Goal: Task Accomplishment & Management: Complete application form

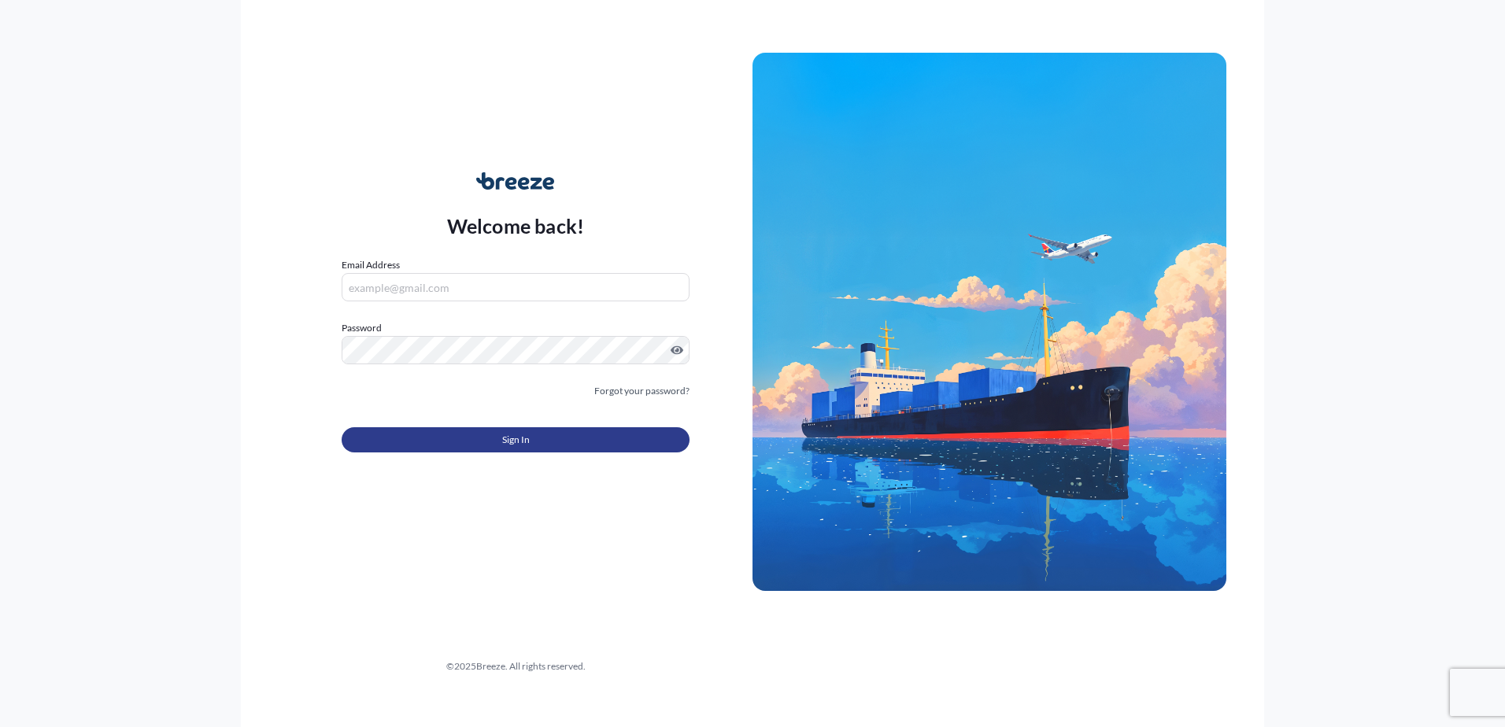
type input "[PERSON_NAME][EMAIL_ADDRESS][PERSON_NAME][DOMAIN_NAME]"
click at [491, 445] on button "Sign In" at bounding box center [516, 439] width 348 height 25
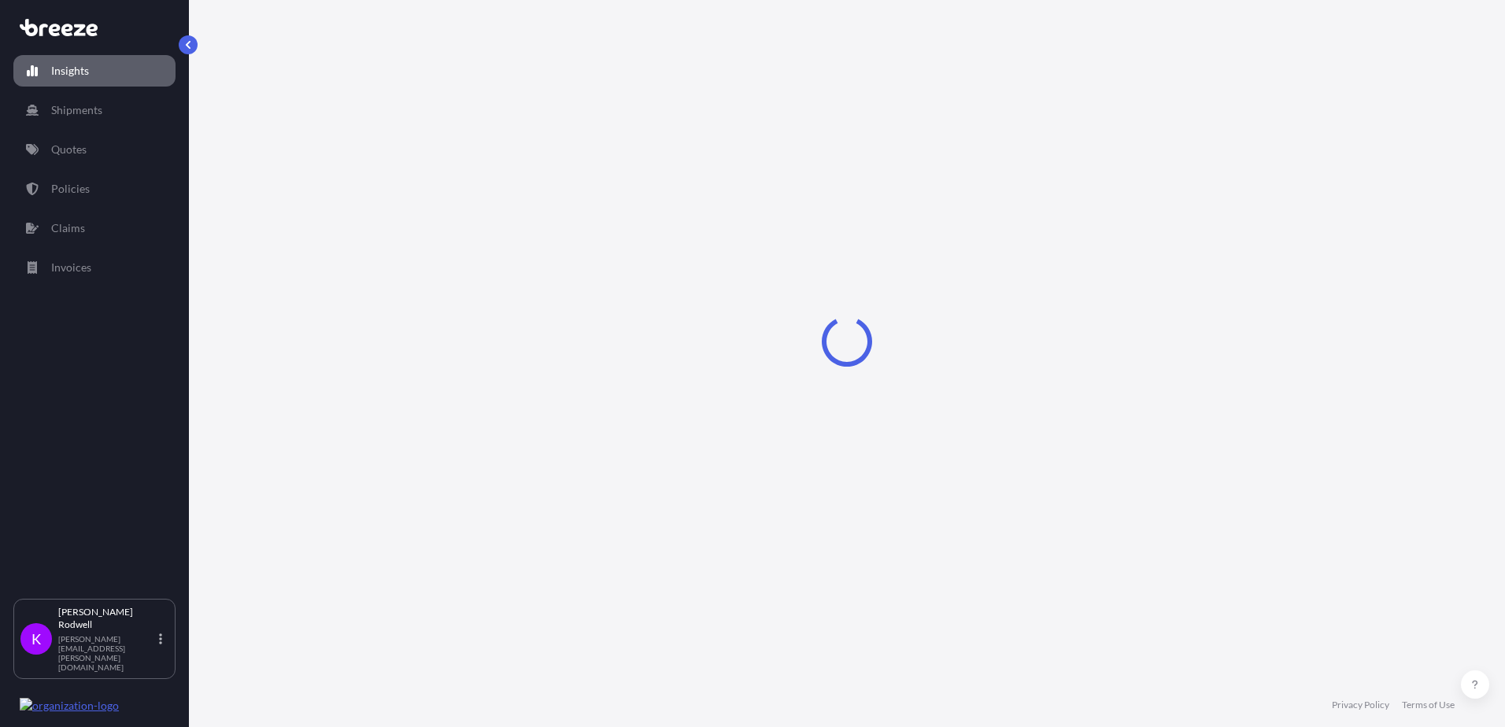
select select "2025"
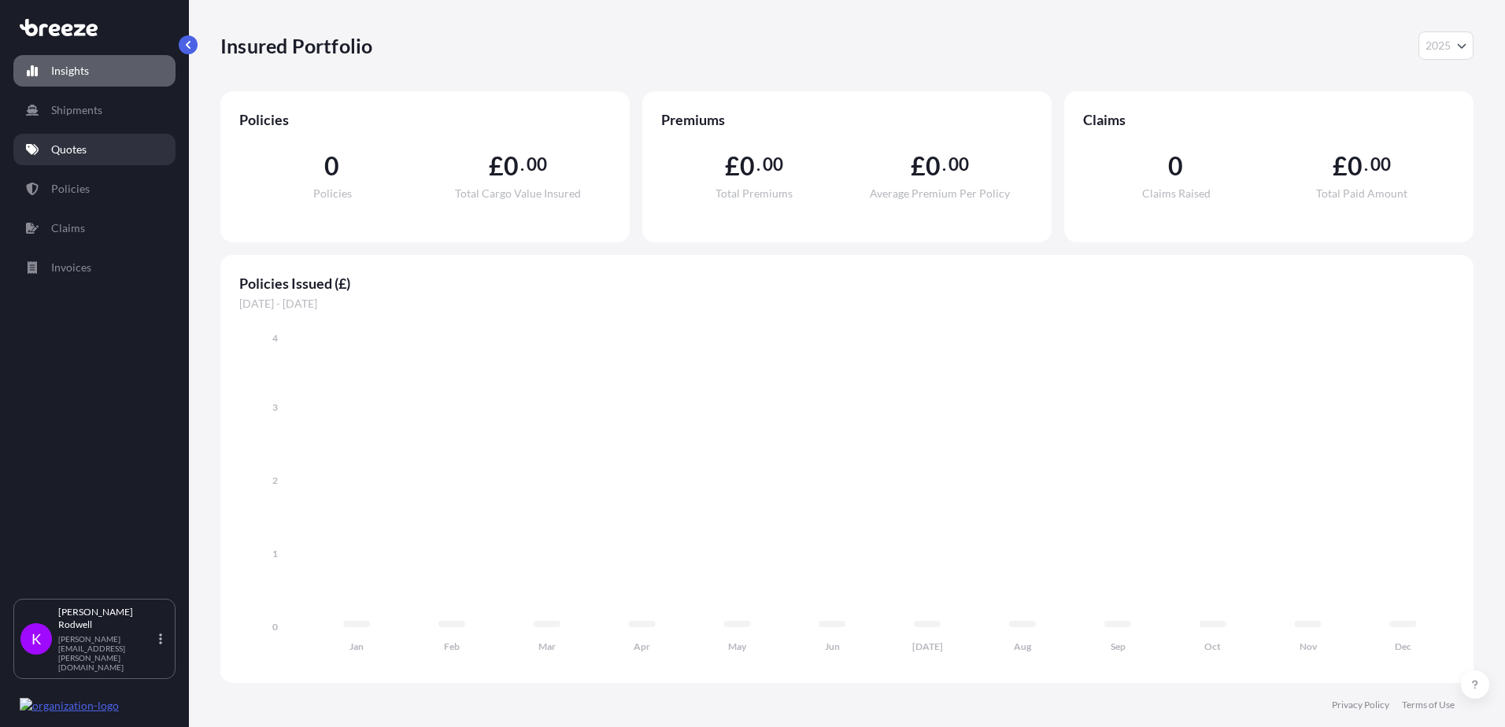
click at [72, 155] on p "Quotes" at bounding box center [68, 150] width 35 height 16
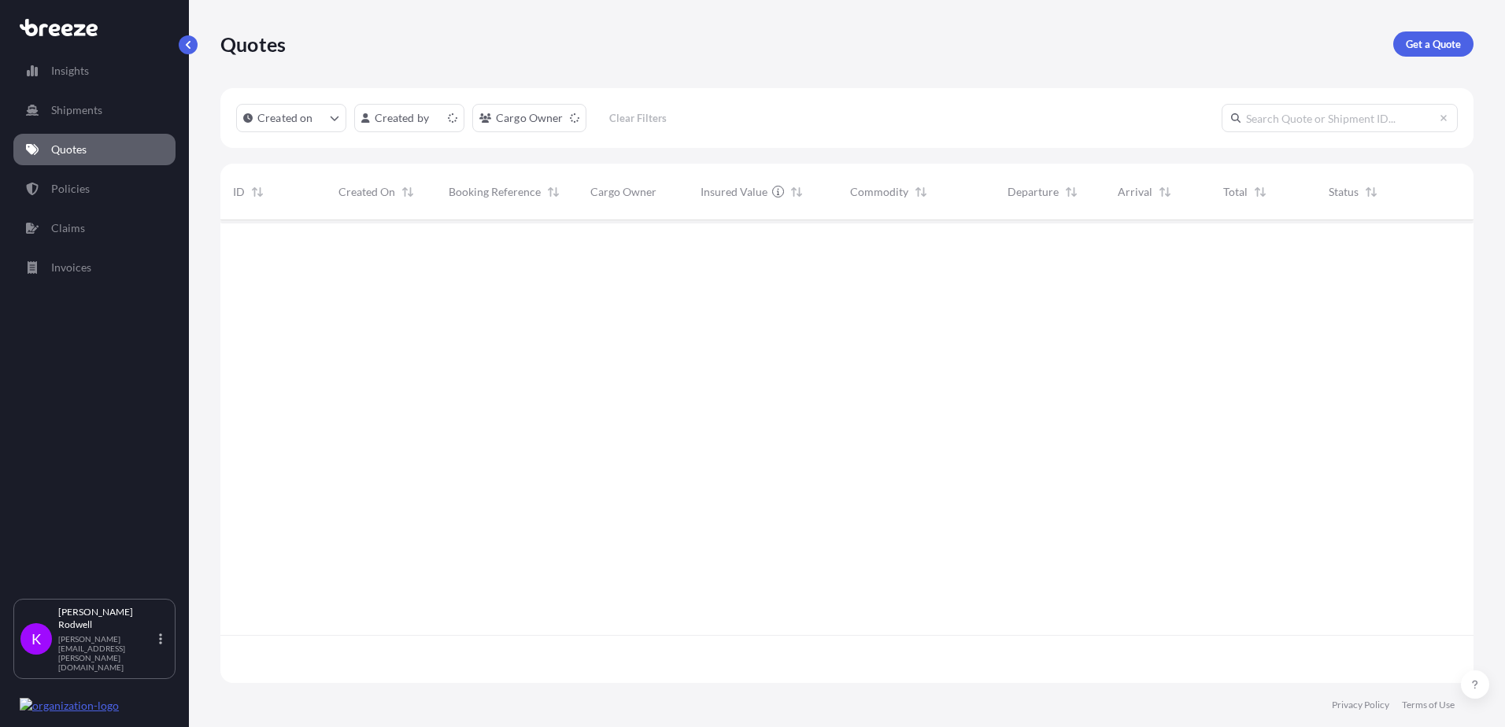
scroll to position [460, 1242]
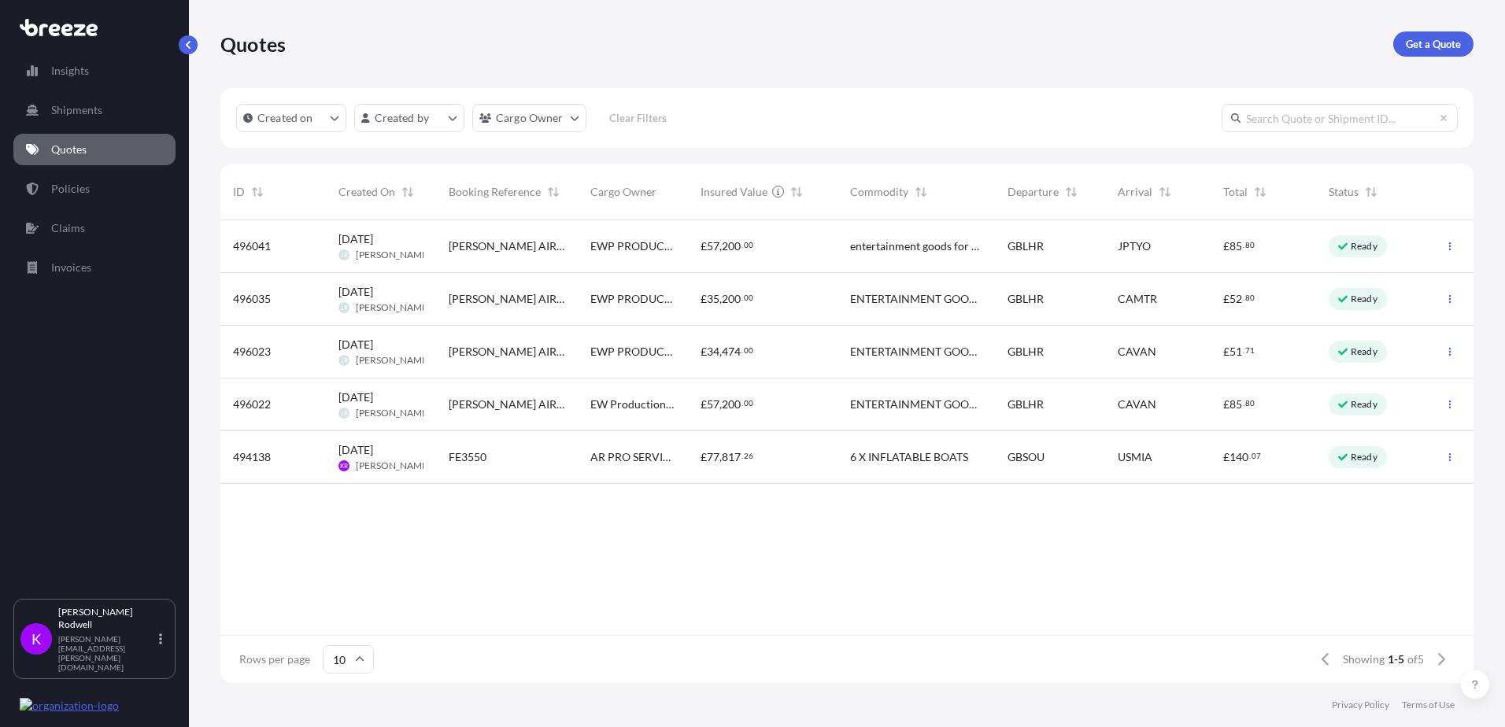
click at [1346, 456] on icon at bounding box center [1342, 457] width 9 height 7
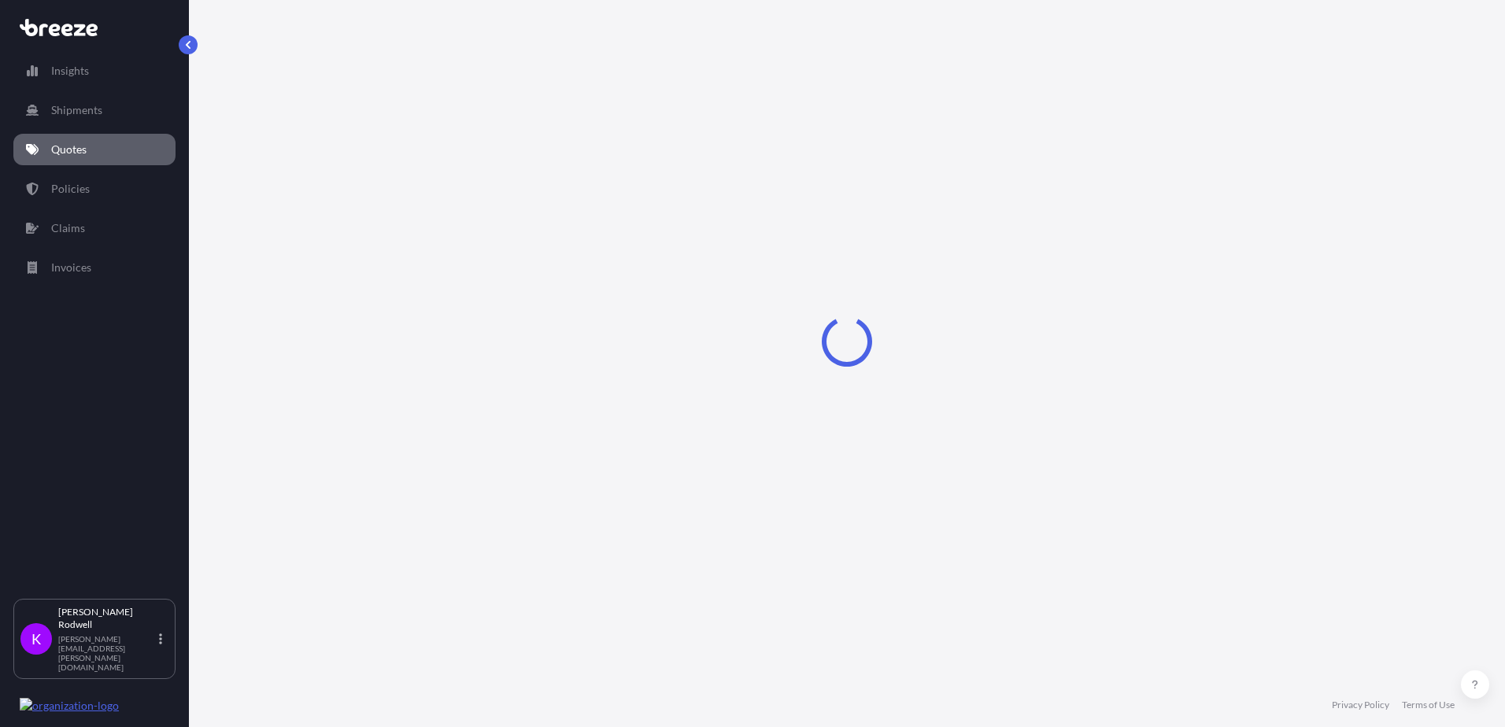
select select "Road"
select select "Sea"
select select "Road"
select select "2"
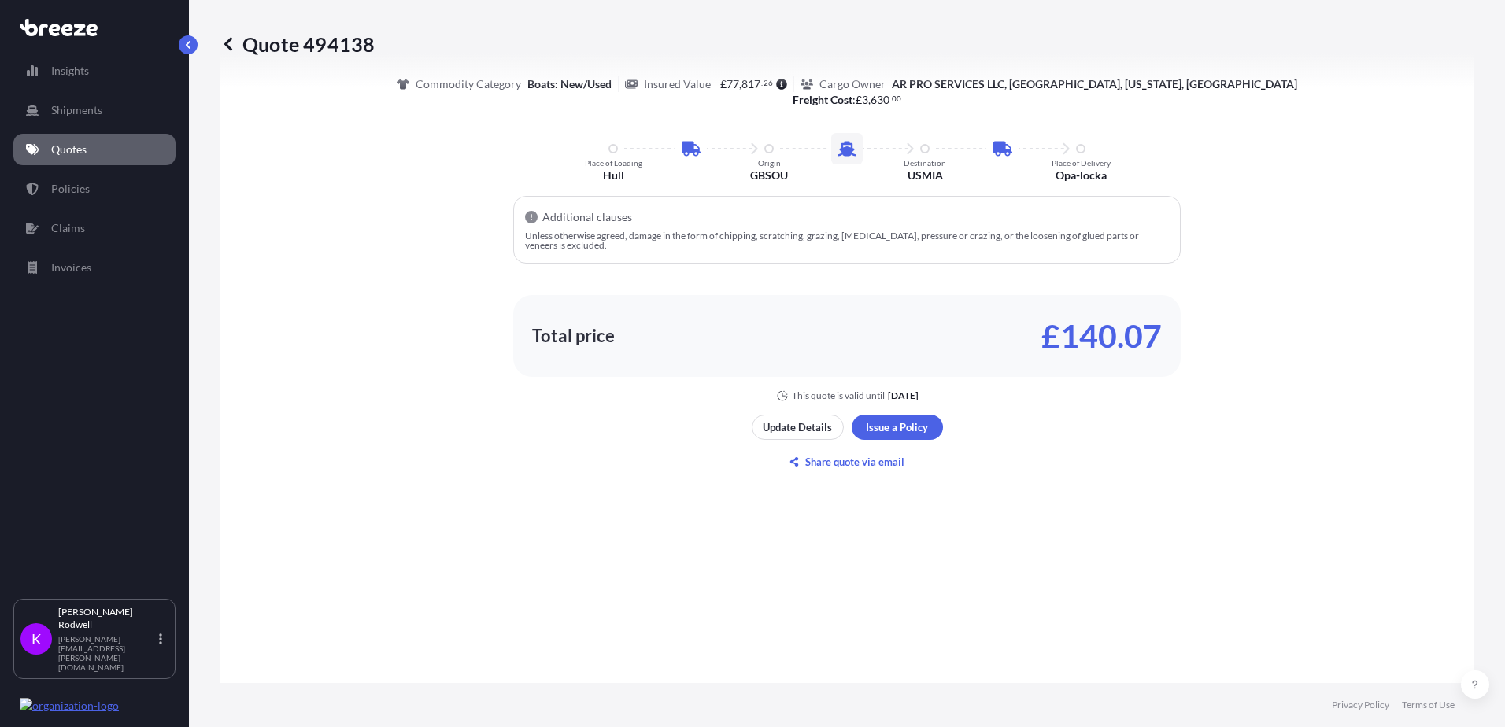
scroll to position [1023, 0]
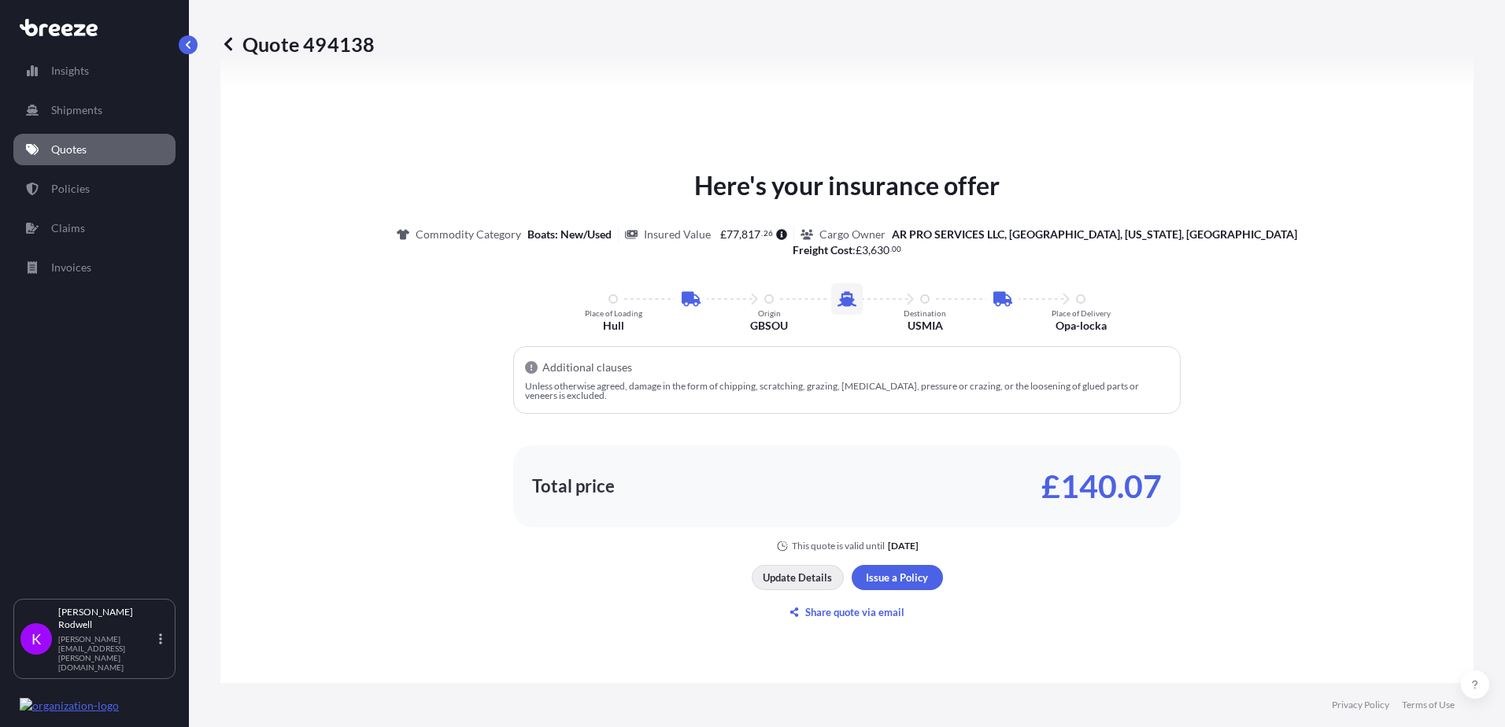
click at [793, 579] on p "Update Details" at bounding box center [797, 578] width 69 height 16
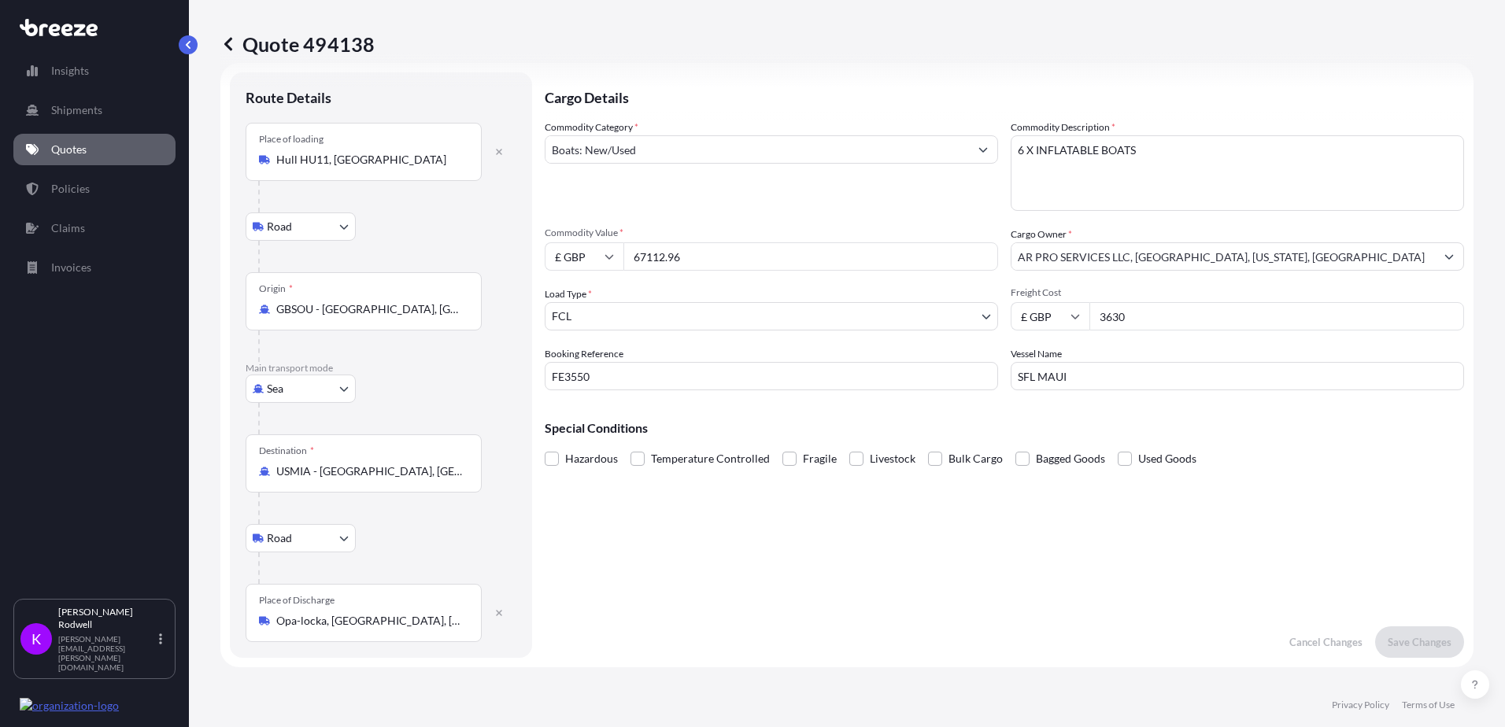
scroll to position [0, 0]
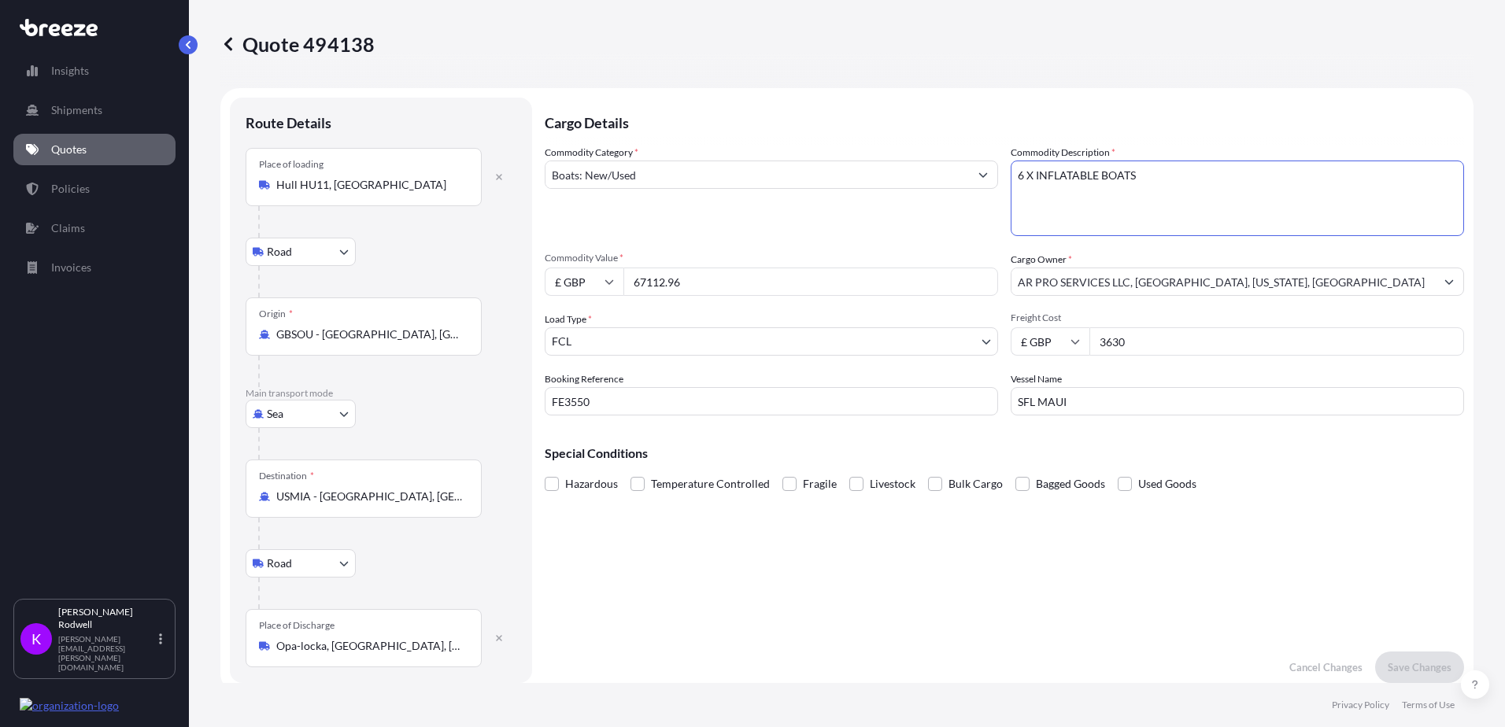
click at [1142, 172] on textarea "6 X INFLATABLE BOATS" at bounding box center [1237, 199] width 453 height 76
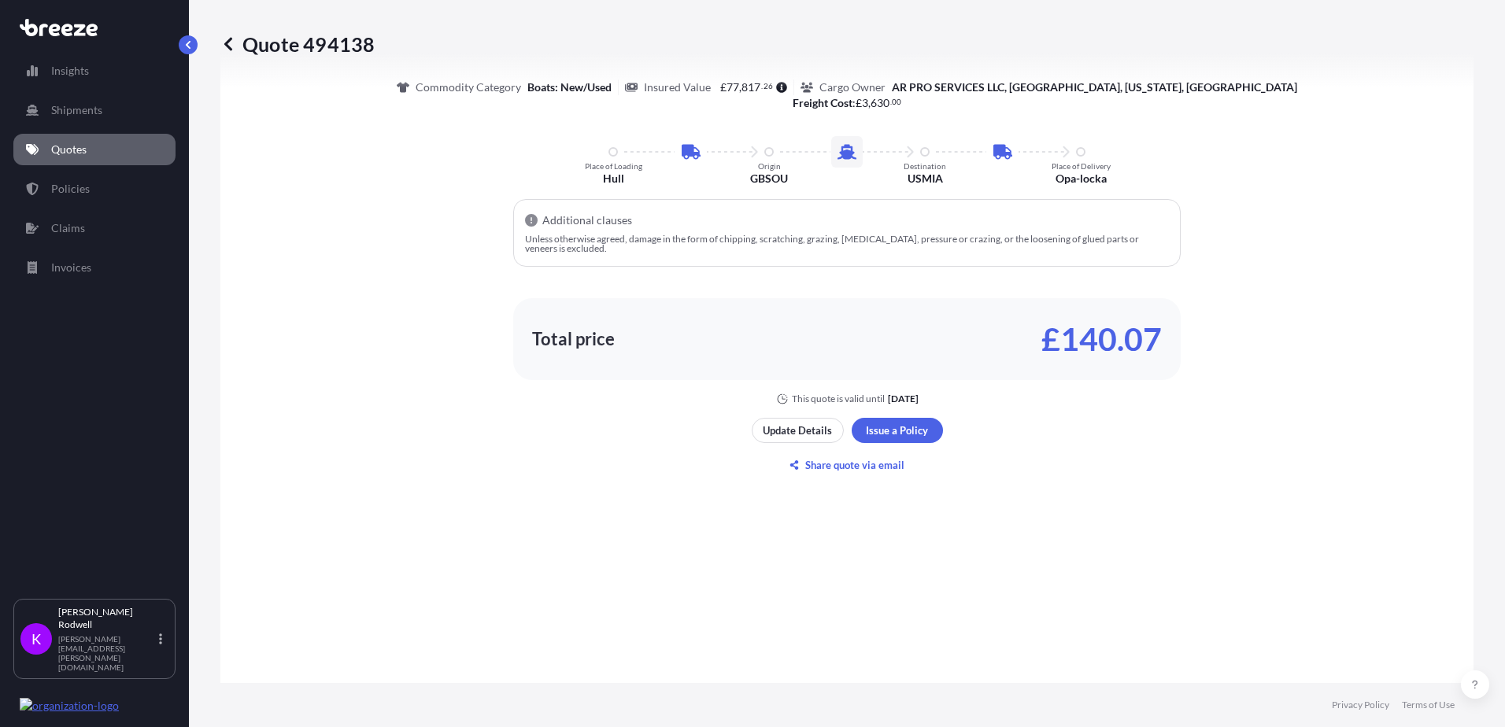
scroll to position [1023, 0]
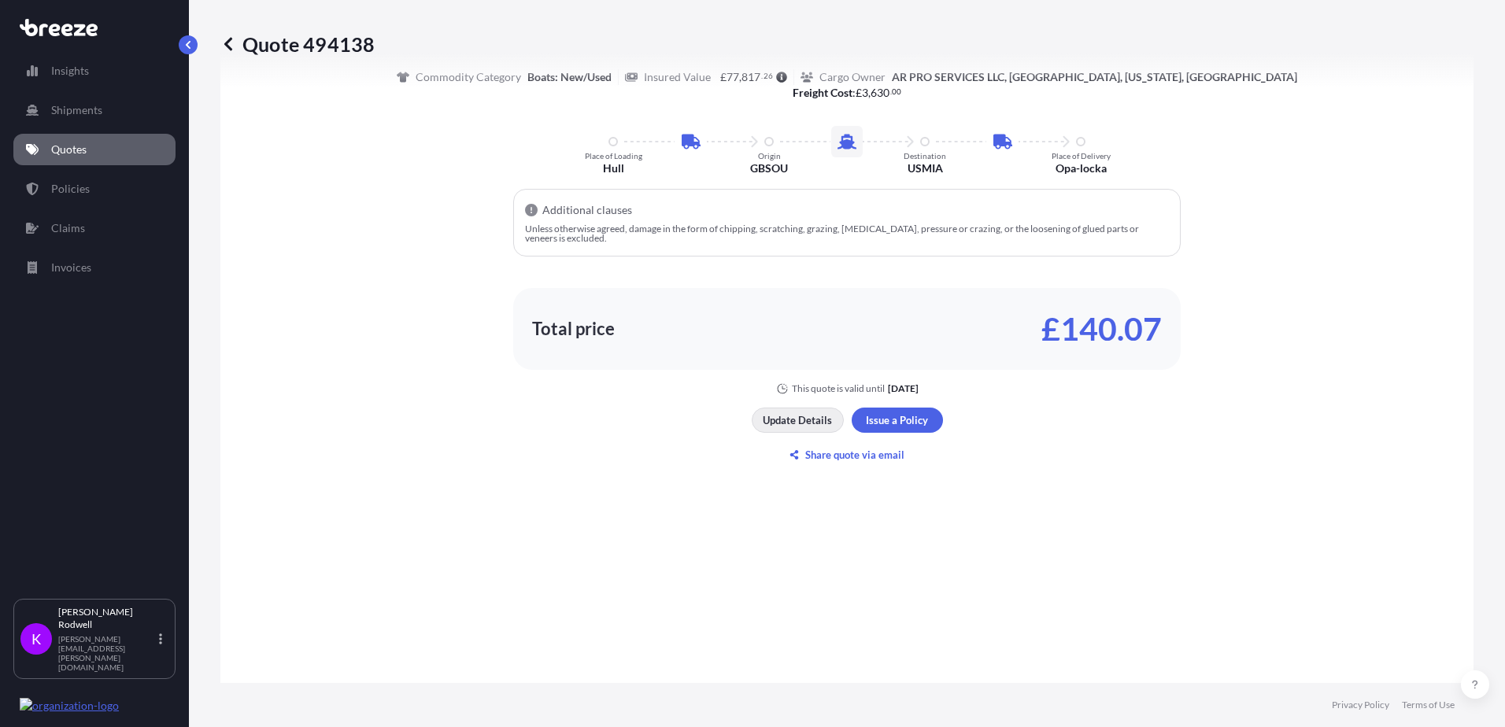
click at [786, 421] on p "Update Details" at bounding box center [797, 421] width 69 height 16
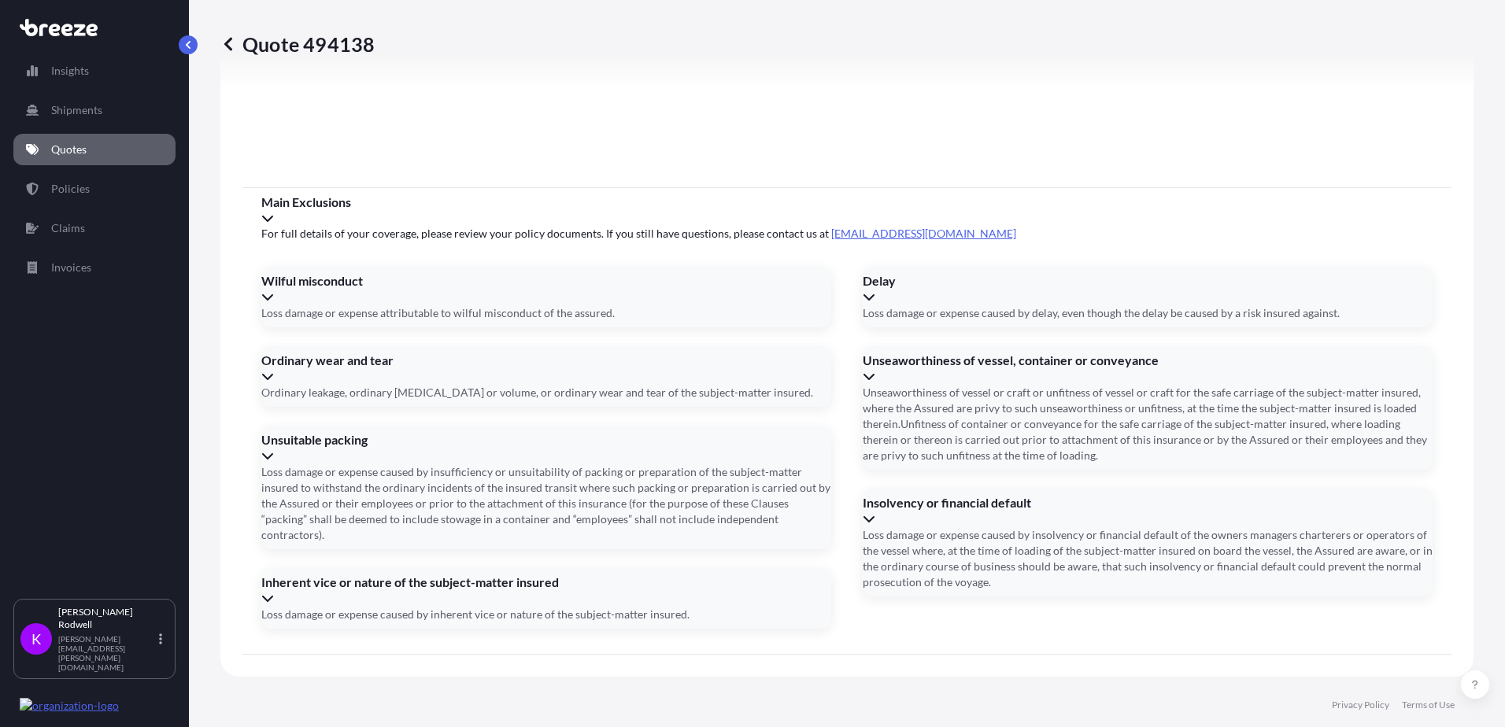
scroll to position [2182, 0]
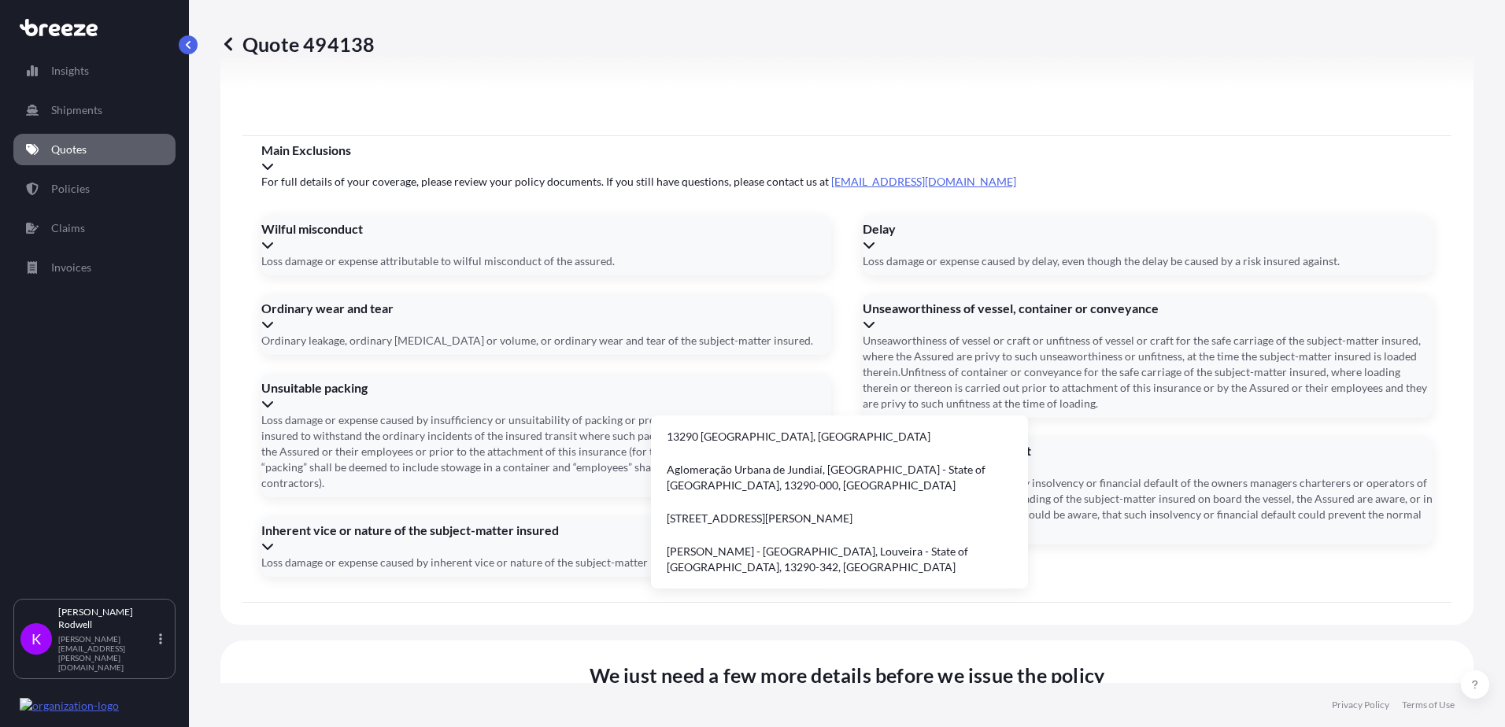
type input "1"
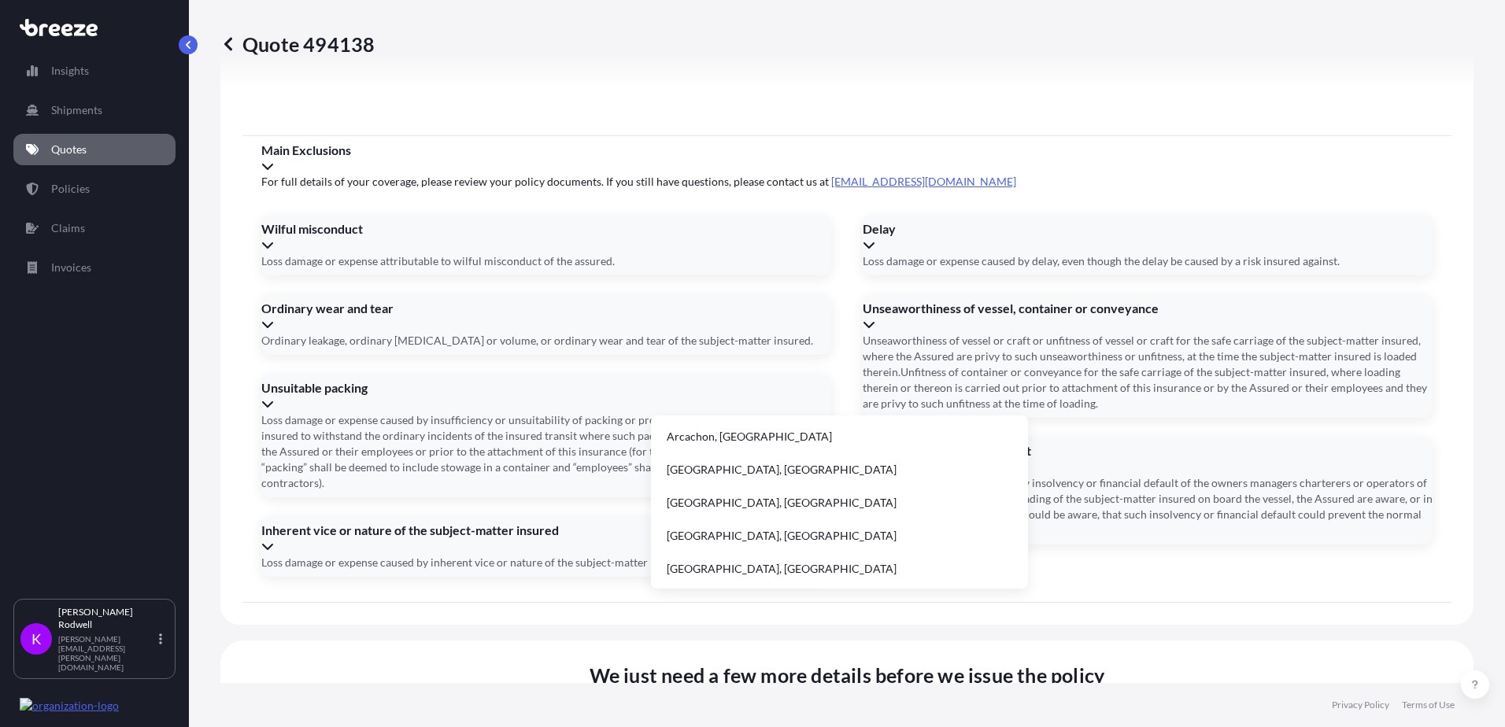
type input "AR PRO SERVICES LLC"
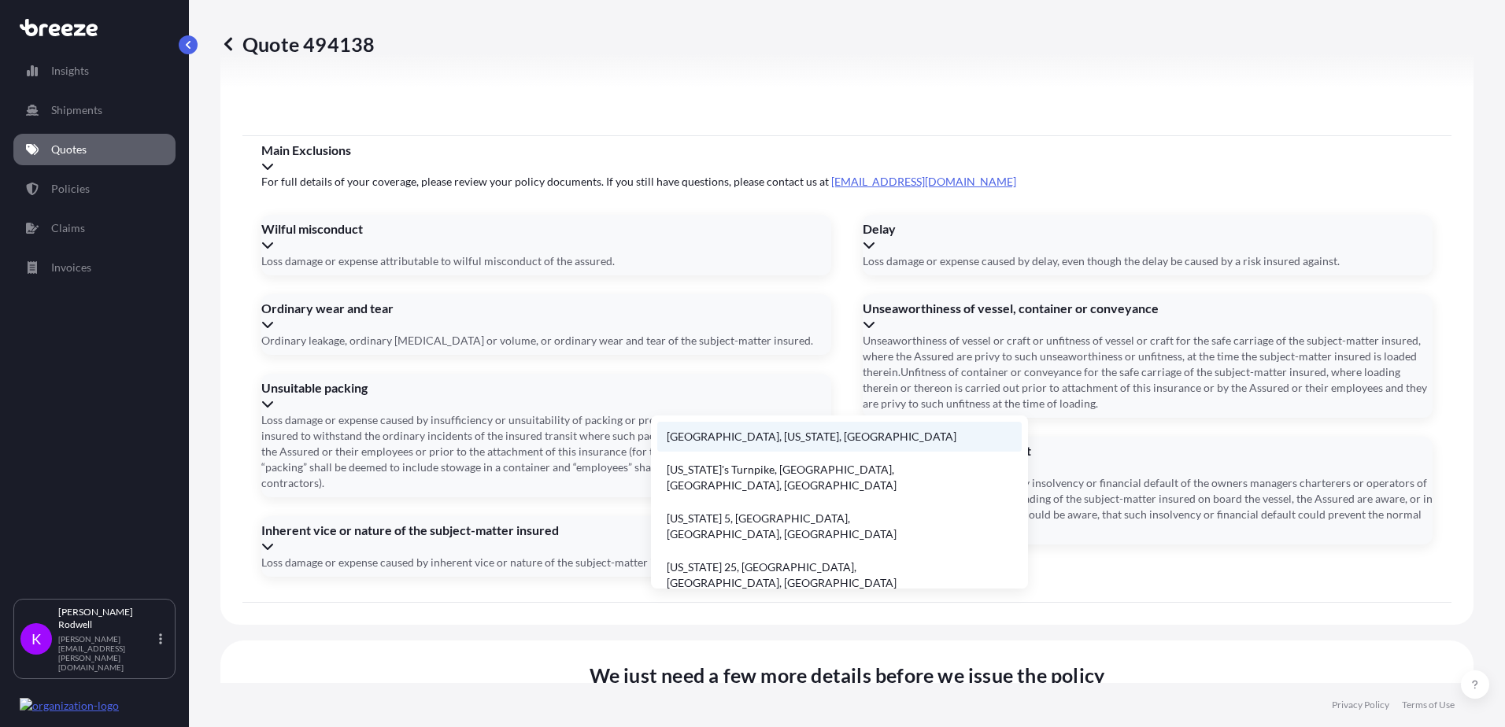
click at [757, 439] on li "[GEOGRAPHIC_DATA], [US_STATE], [GEOGRAPHIC_DATA]" at bounding box center [839, 437] width 365 height 30
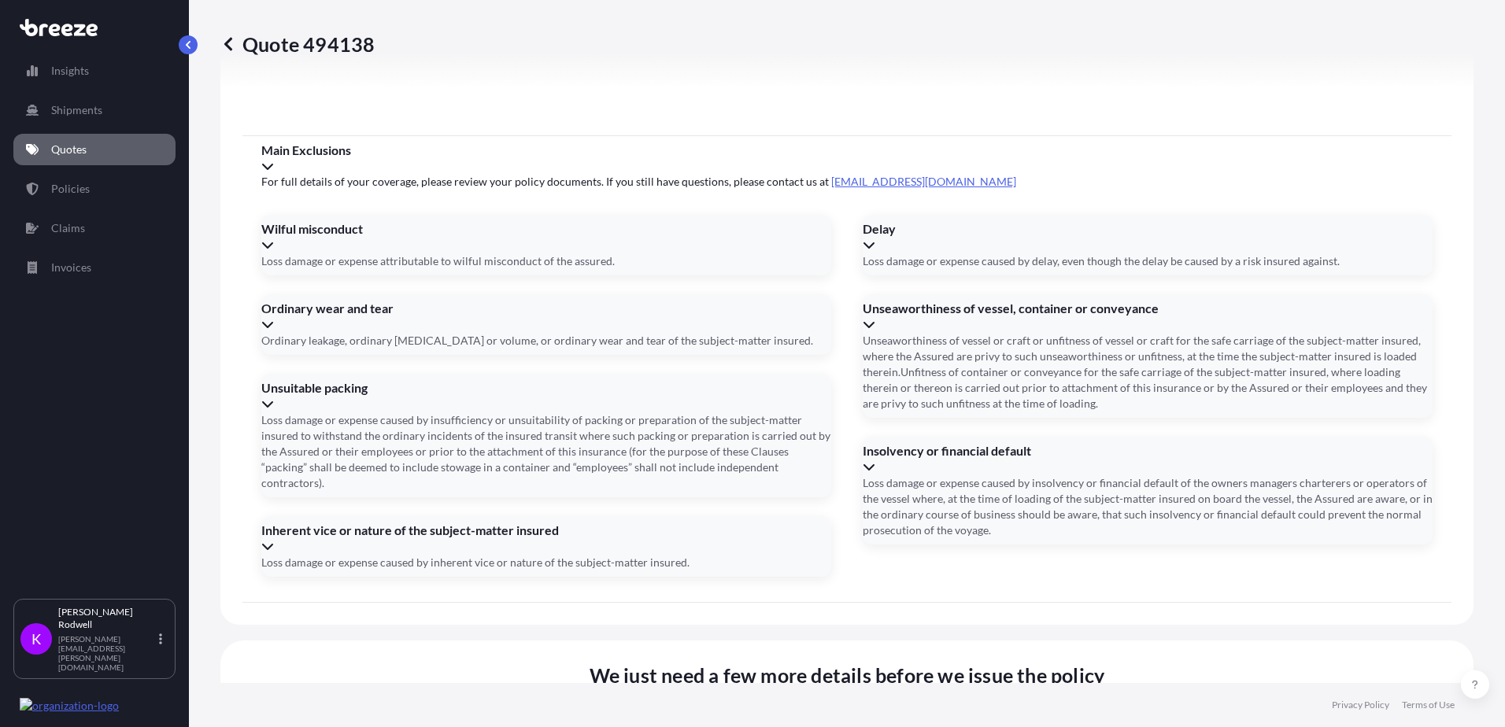
type input "[GEOGRAPHIC_DATA], [GEOGRAPHIC_DATA], [GEOGRAPHIC_DATA]"
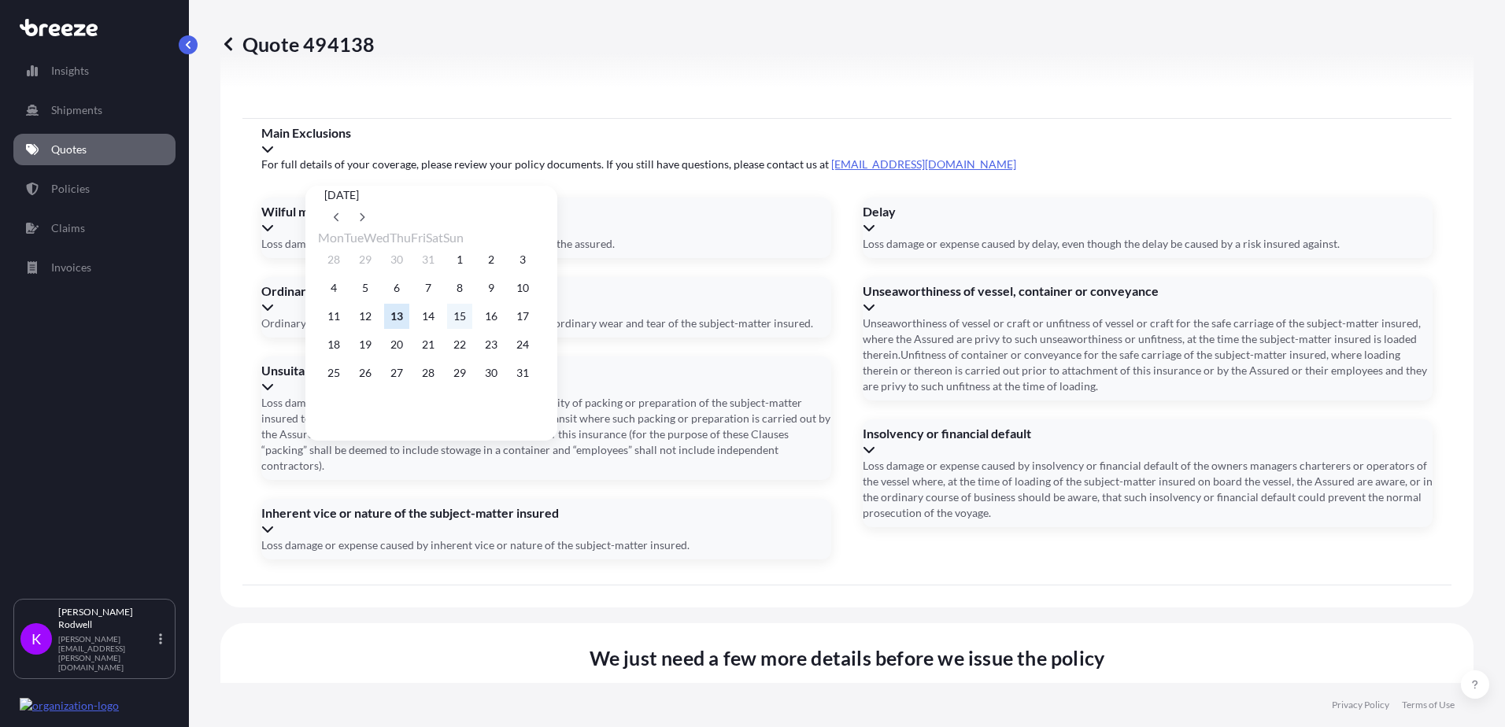
click at [472, 322] on button "15" at bounding box center [459, 316] width 25 height 25
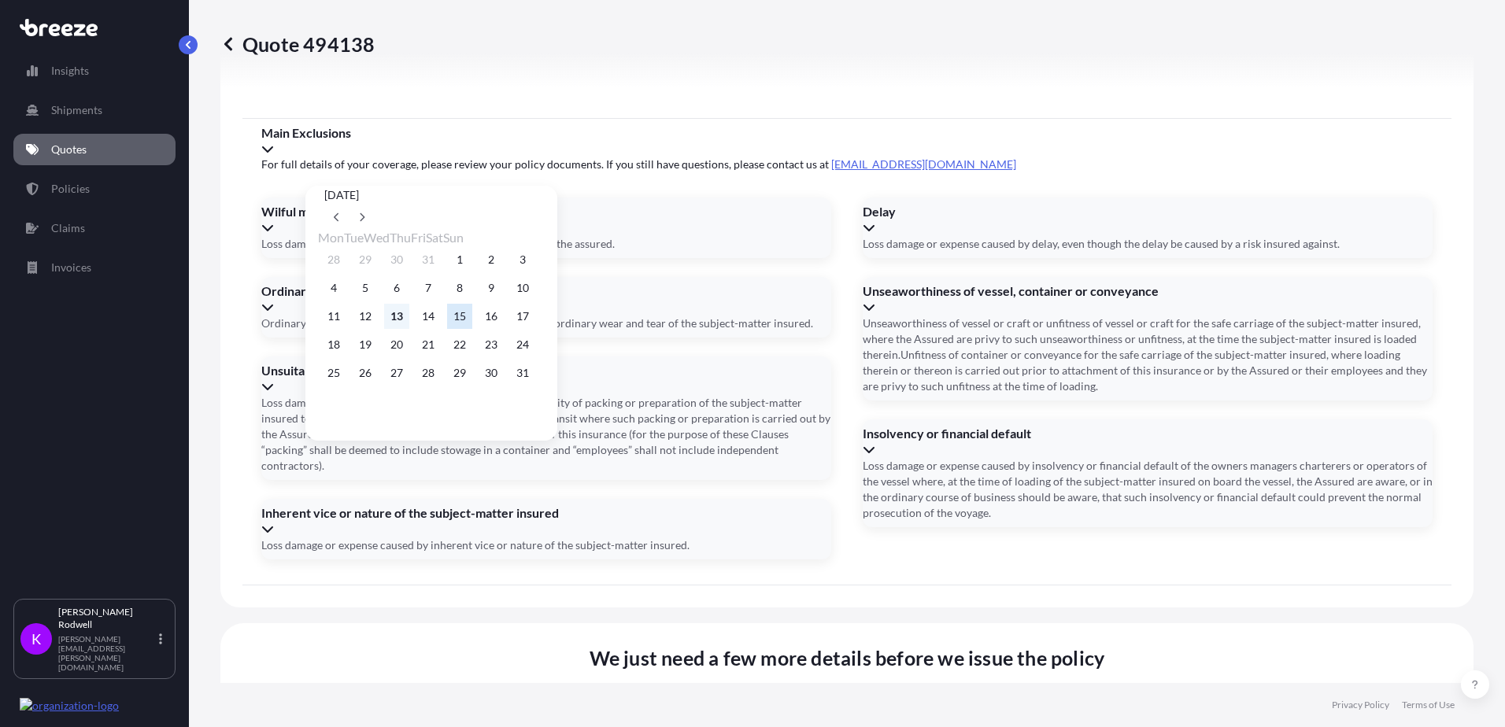
click at [409, 319] on button "13" at bounding box center [396, 316] width 25 height 25
type input "[DATE]"
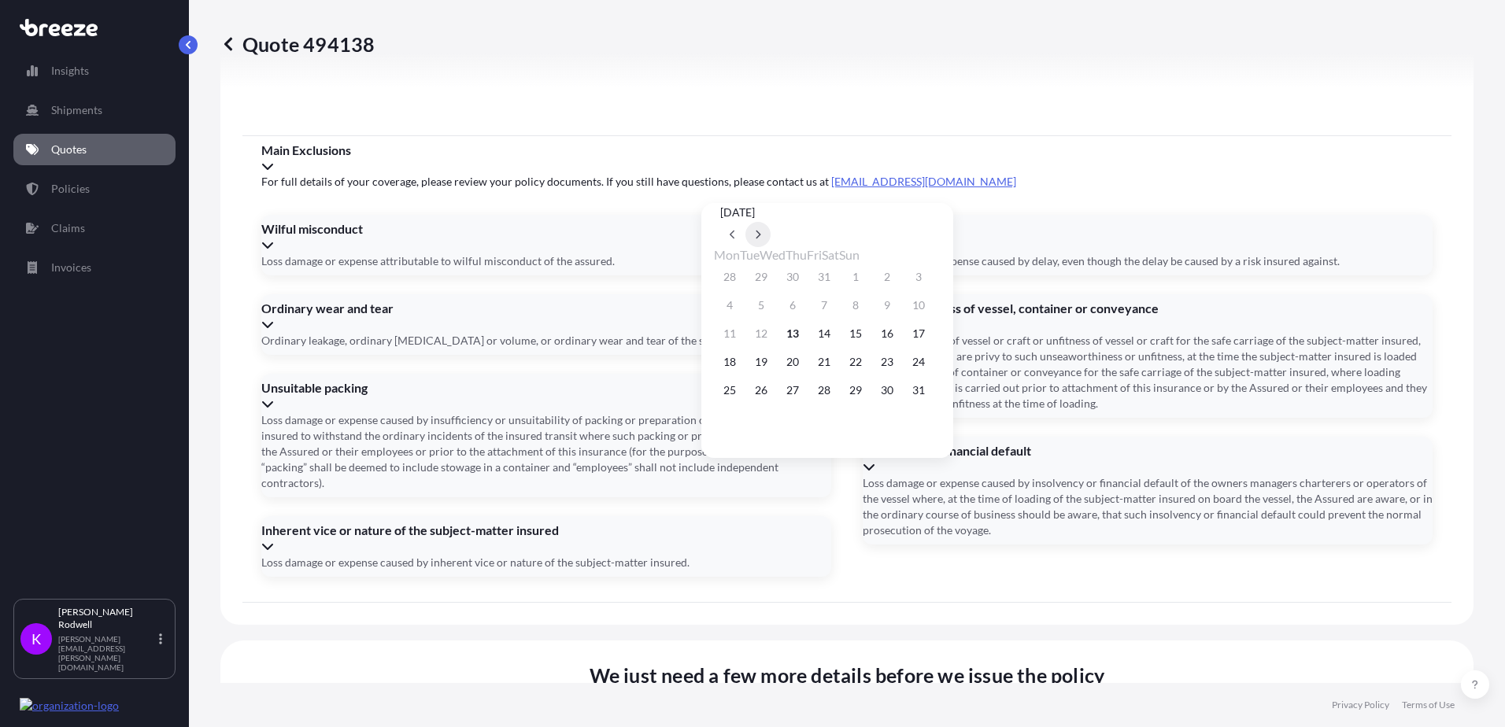
click at [771, 222] on button at bounding box center [758, 234] width 25 height 25
click at [770, 337] on button "16" at bounding box center [761, 333] width 25 height 25
type input "[DATE]"
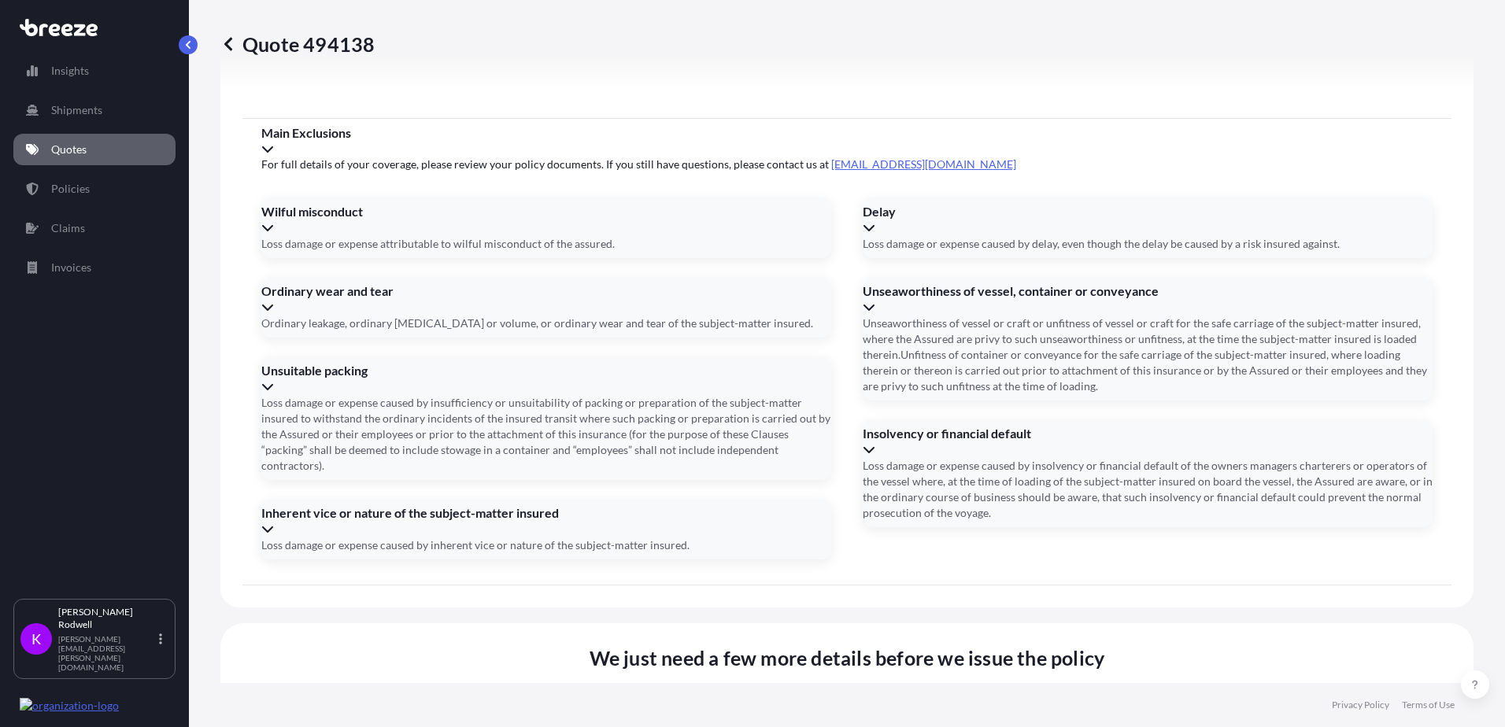
type input "FANU1603411"
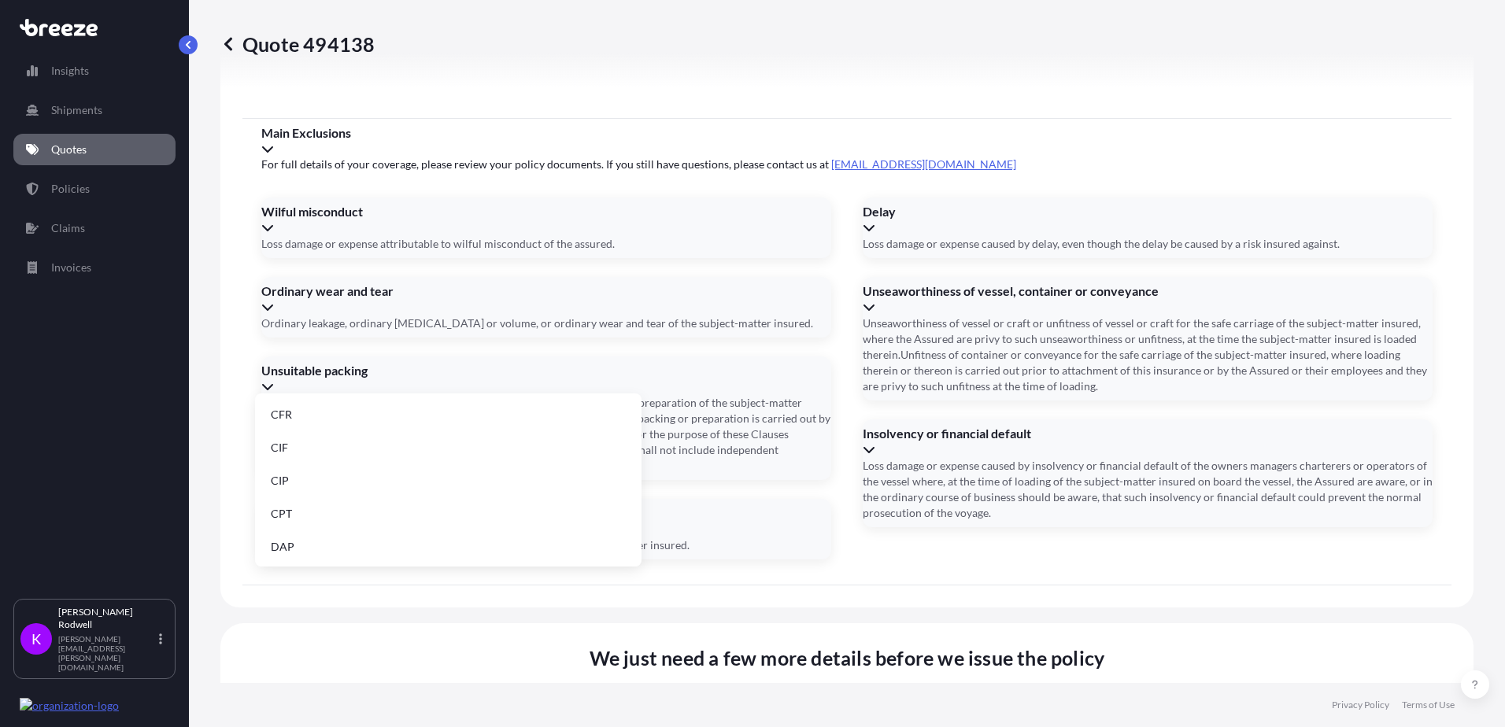
click at [290, 551] on li "DAP" at bounding box center [448, 547] width 374 height 30
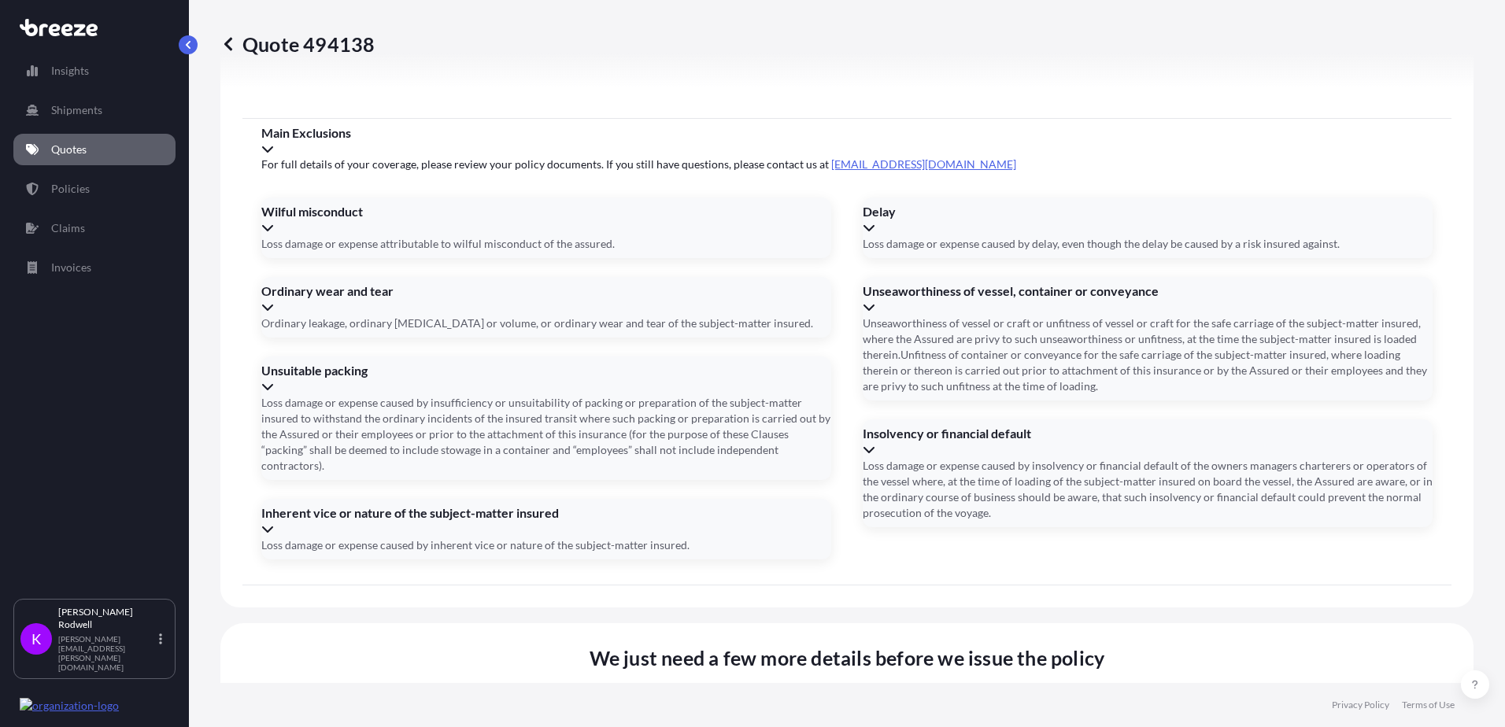
click at [1386, 135] on div "Main Exclusions" at bounding box center [846, 140] width 1171 height 31
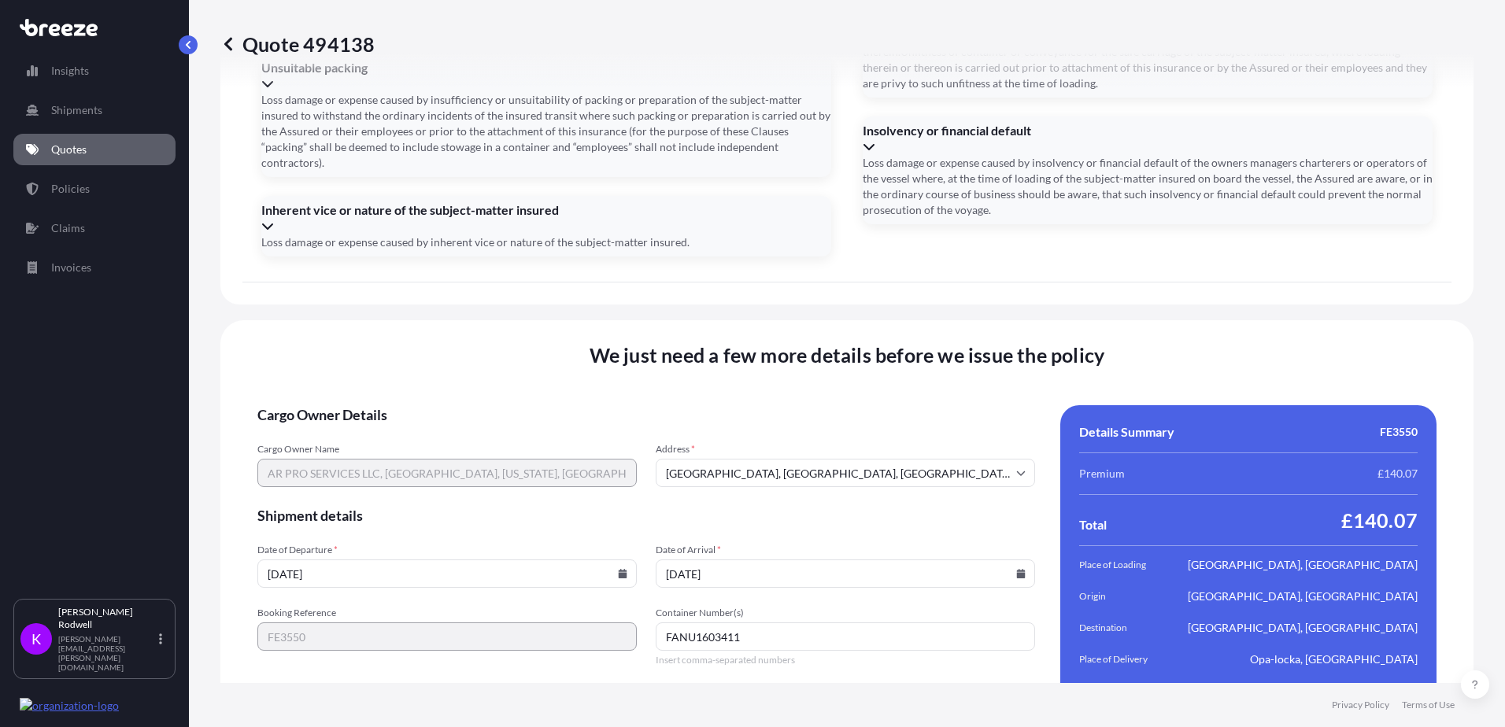
scroll to position [2500, 0]
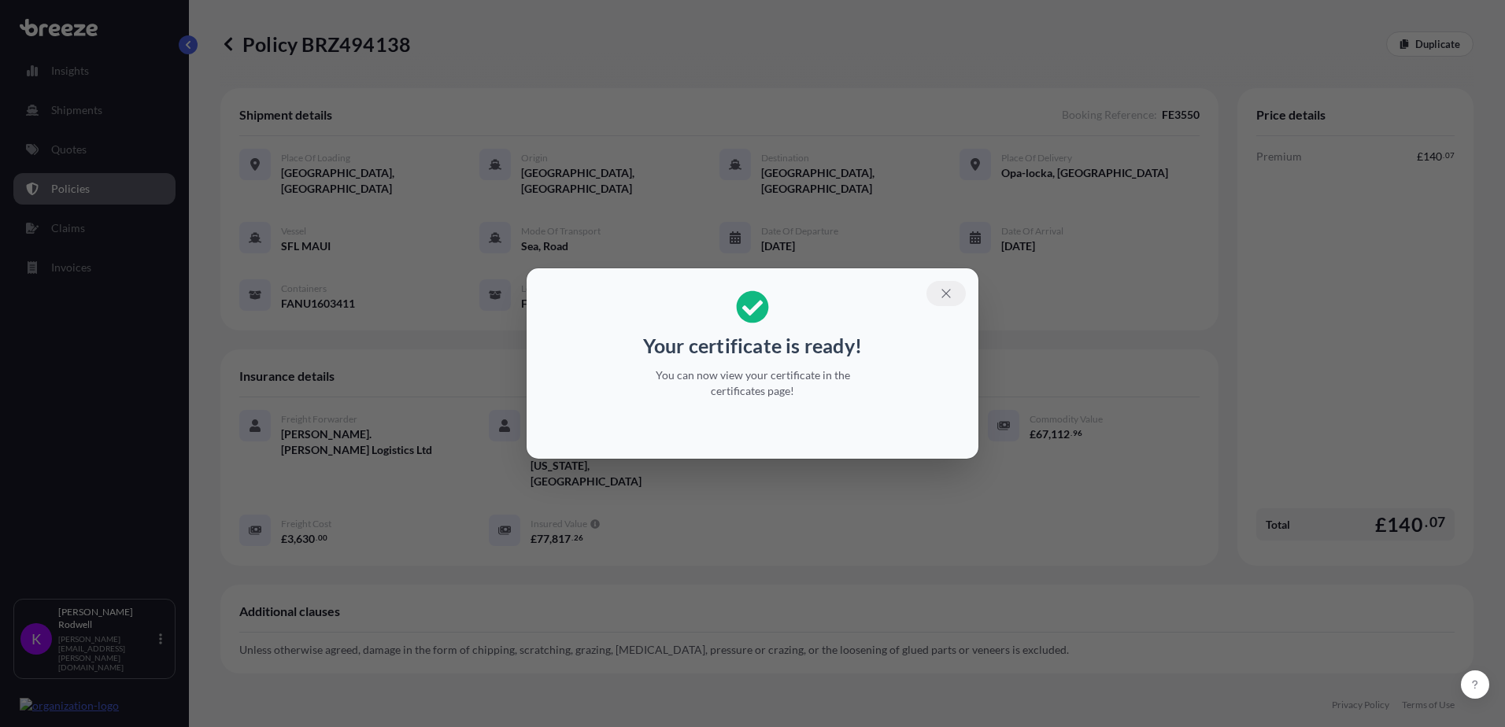
click at [952, 294] on icon "button" at bounding box center [946, 294] width 14 height 14
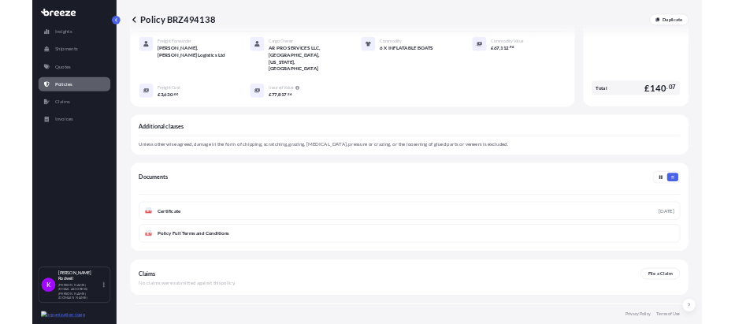
scroll to position [328, 0]
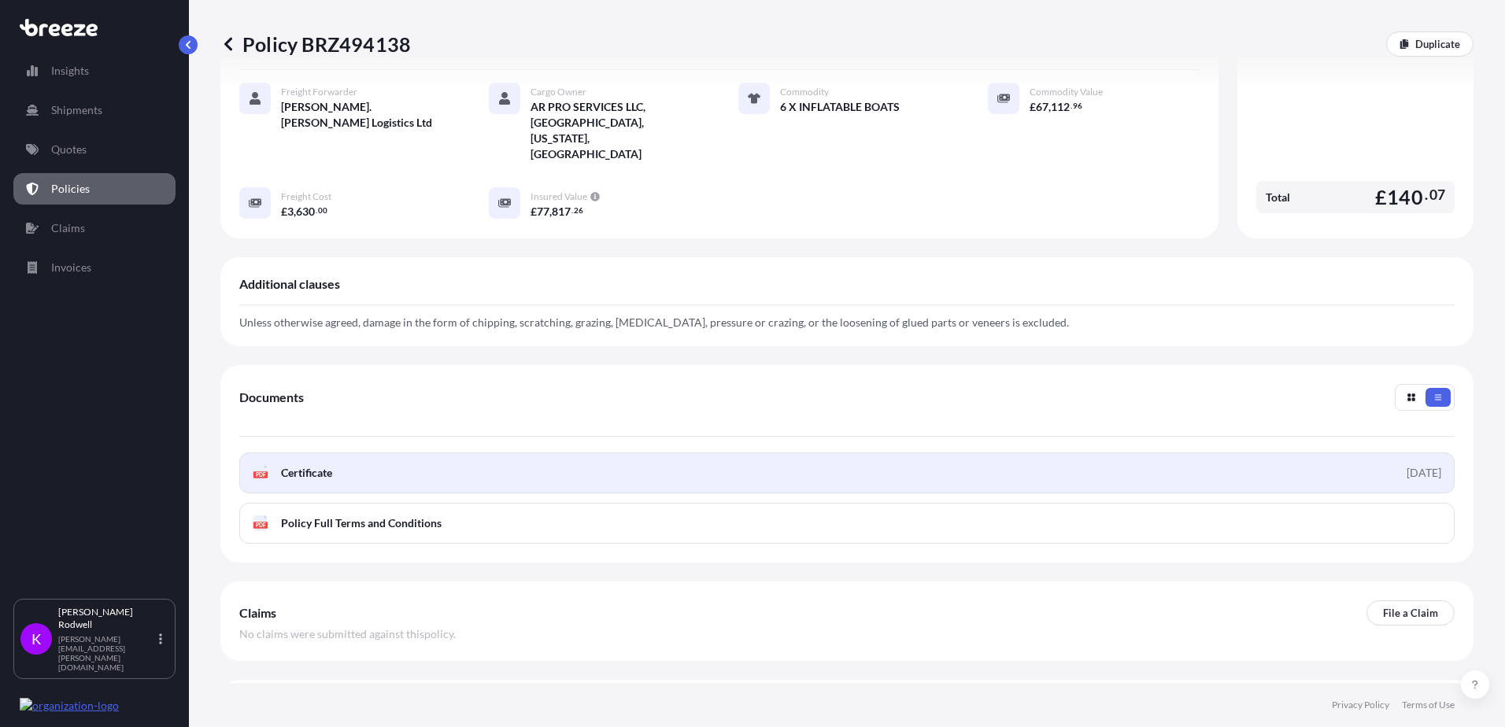
click at [344, 453] on link "PDF Certificate [DATE]" at bounding box center [847, 473] width 1216 height 41
